Goal: Information Seeking & Learning: Learn about a topic

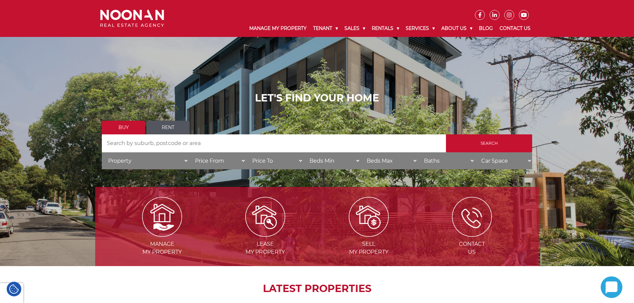
click at [167, 128] on link "Rent" at bounding box center [167, 128] width 43 height 14
click at [158, 148] on input "Search by Address" at bounding box center [274, 143] width 344 height 18
click at [132, 140] on input "Search by Address" at bounding box center [274, 143] width 344 height 18
click at [129, 146] on input "Search by Address" at bounding box center [274, 143] width 344 height 18
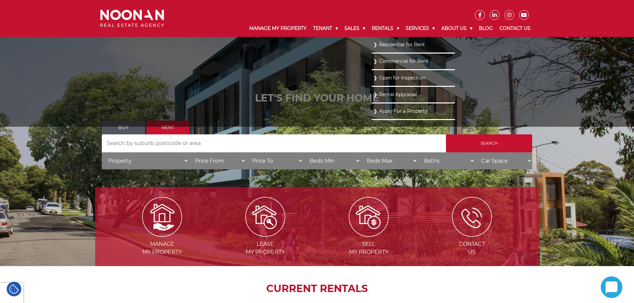
click at [387, 46] on link "Residential for Rent" at bounding box center [413, 44] width 80 height 9
